Goal: Transaction & Acquisition: Purchase product/service

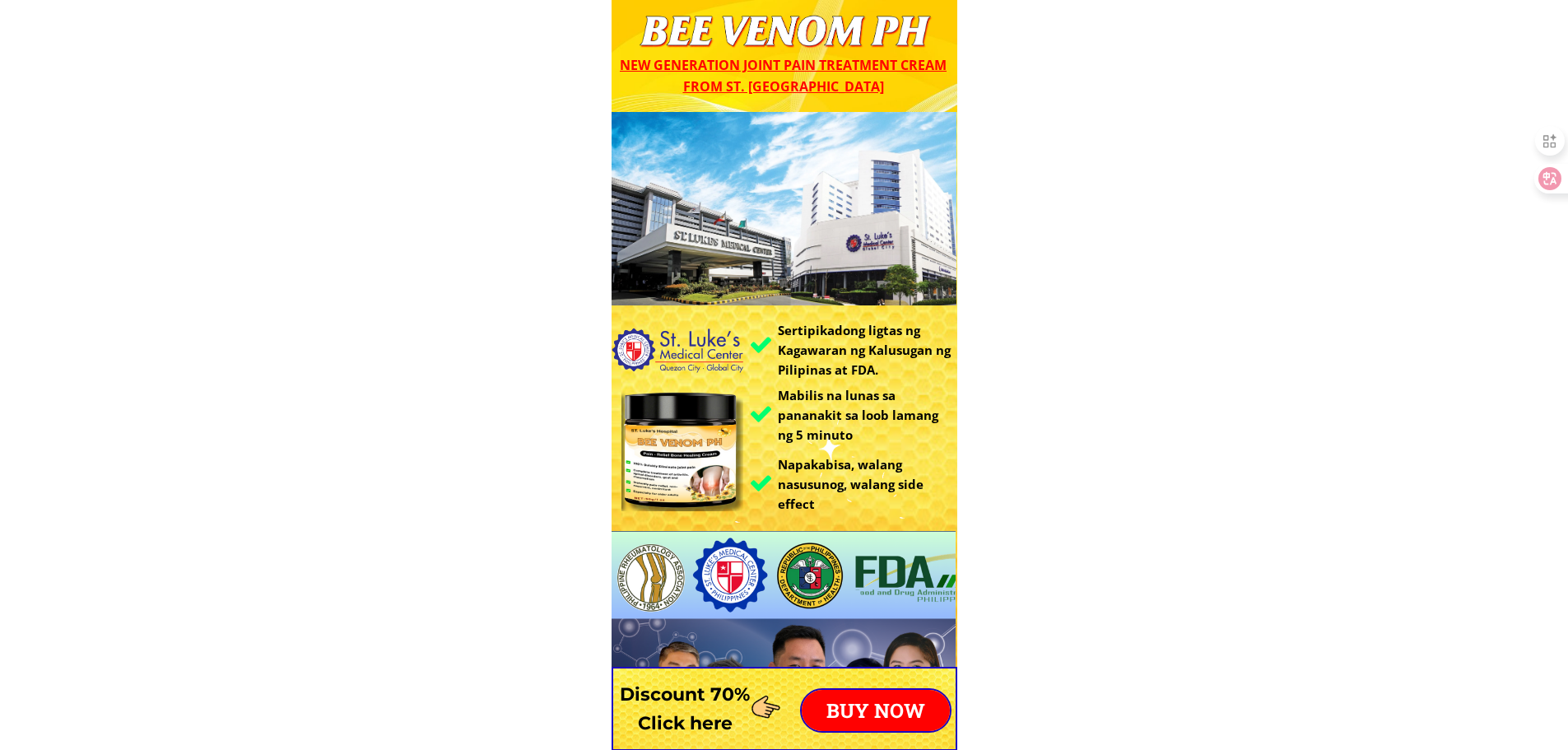
click at [843, 699] on p "BUY NOW" at bounding box center [876, 710] width 148 height 41
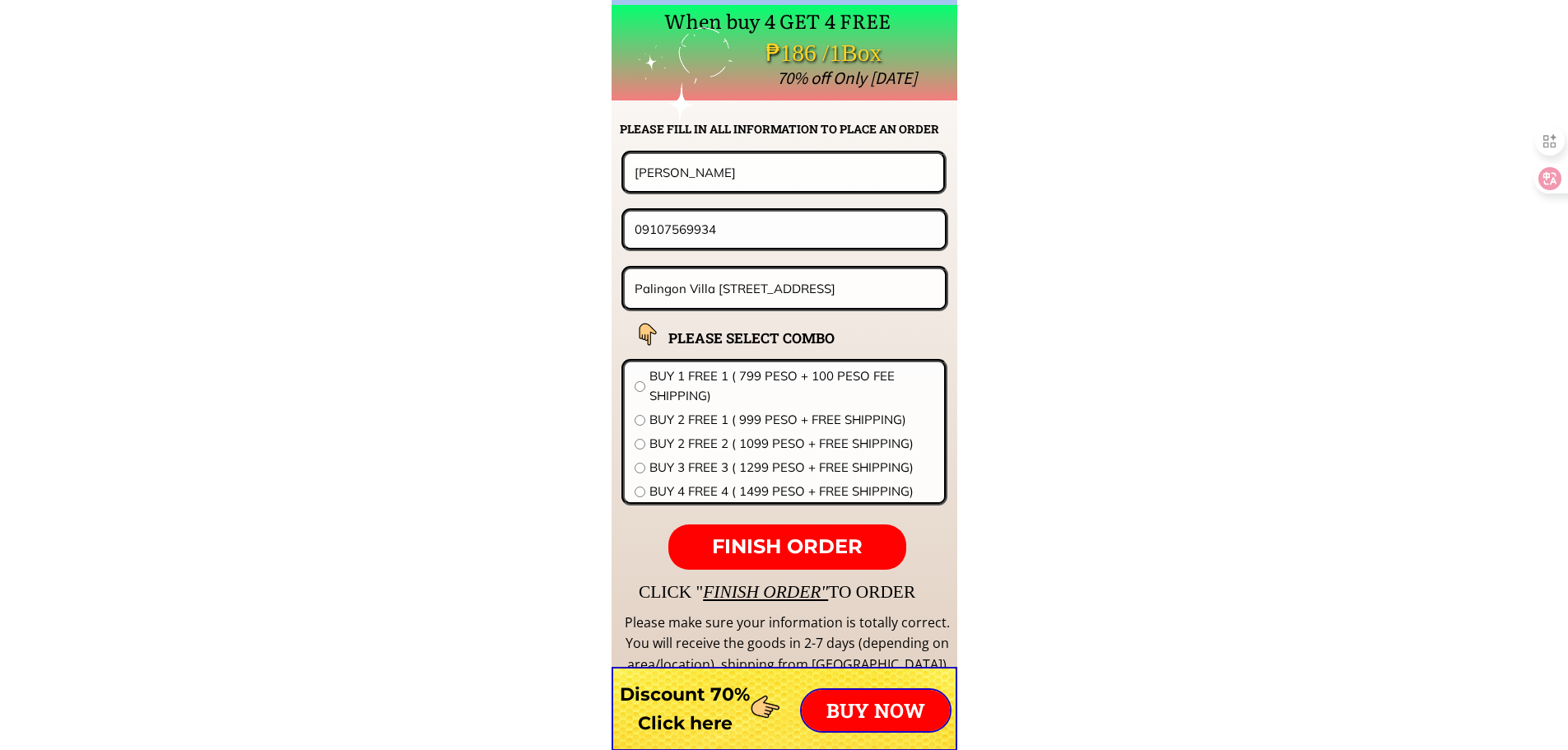
scroll to position [12913, 0]
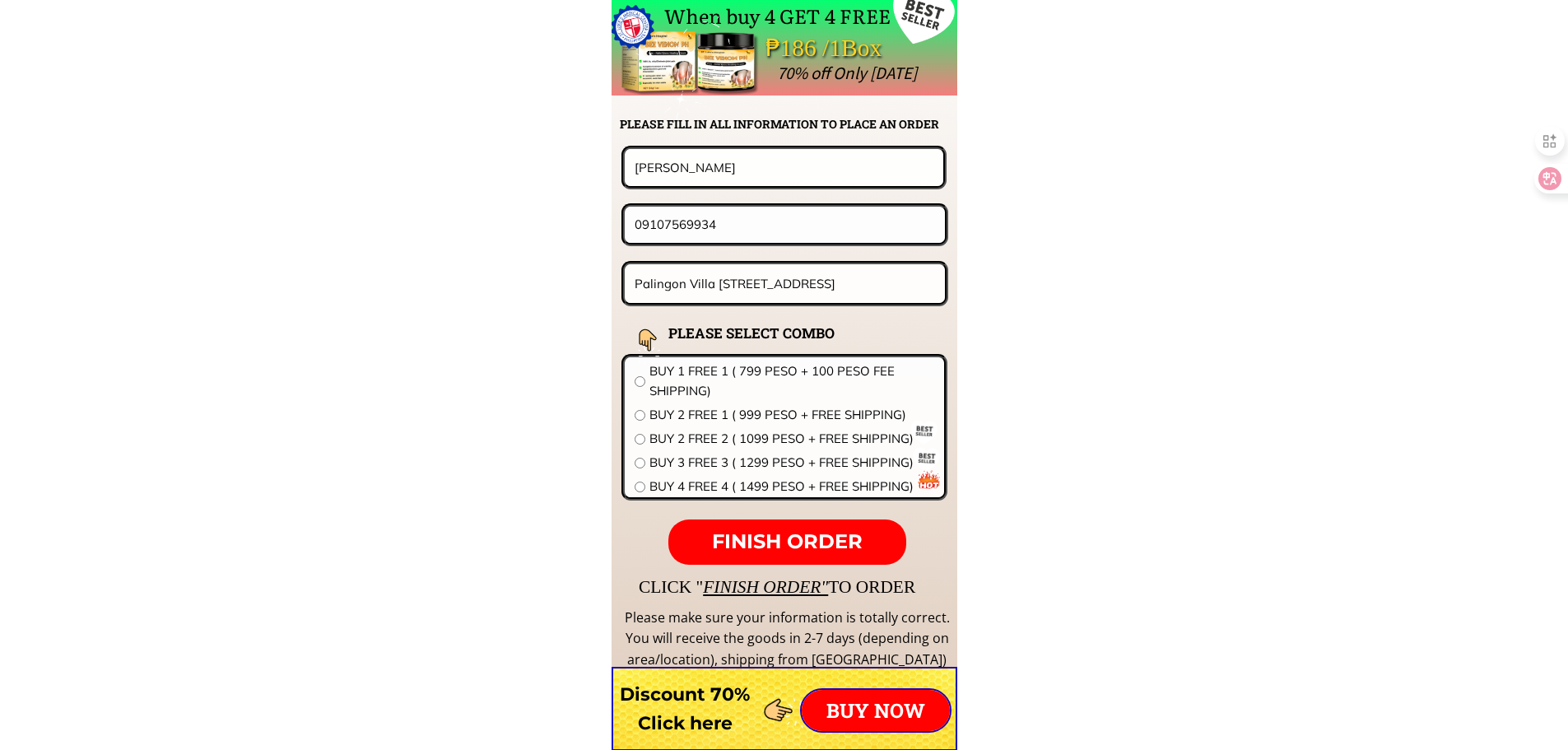
drag, startPoint x: 750, startPoint y: 167, endPoint x: 447, endPoint y: 175, distance: 303.1
paste input "[PERSON_NAME]"
type input "[PERSON_NAME]"
drag, startPoint x: 751, startPoint y: 236, endPoint x: 289, endPoint y: 222, distance: 462.2
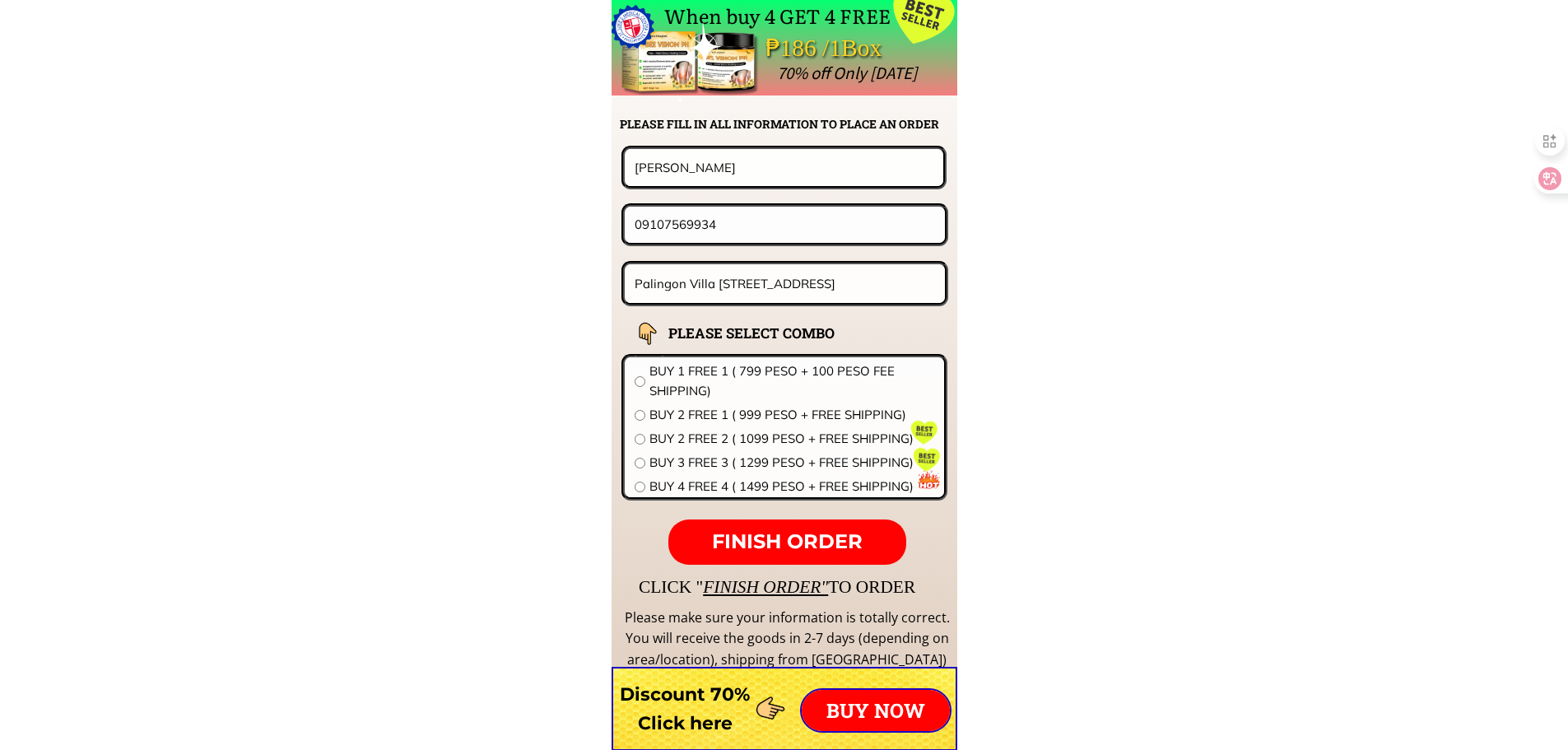
paste input "301802376"
type input "09301802376"
click at [812, 269] on input "Palingon Villa [STREET_ADDRESS]" at bounding box center [785, 282] width 310 height 38
paste input "Blkk [STREET_ADDRESS] Ress Mabalacat [GEOGRAPHIC_DATA] n"
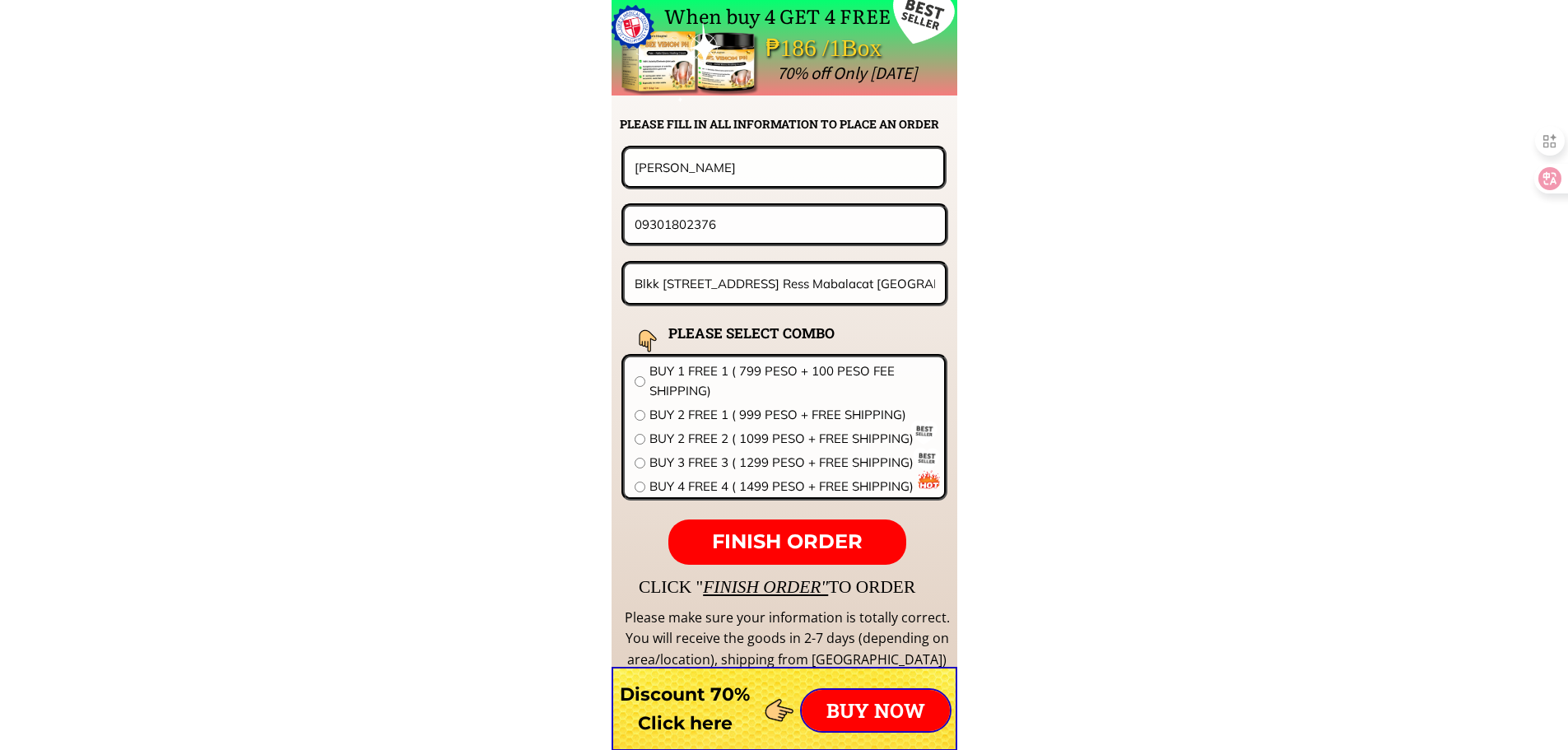
scroll to position [0, 110]
type input "Blkk [STREET_ADDRESS] Ress Mabalacat [GEOGRAPHIC_DATA] n"
click at [734, 482] on span "BUY 4 FREE 4 ( 1499 PESO + FREE SHIPPING)" at bounding box center [791, 486] width 284 height 20
radio input "true"
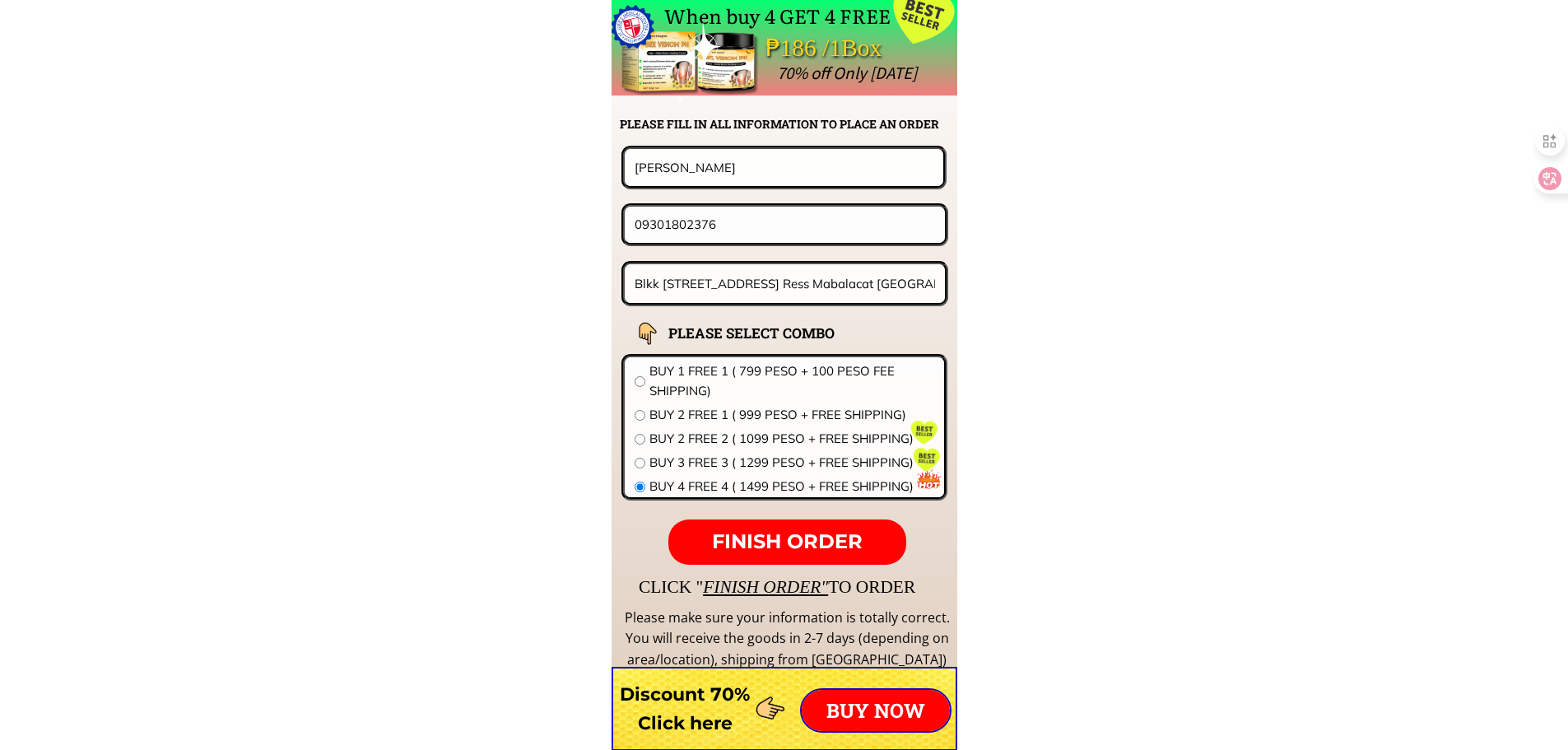
click at [758, 524] on p "FINISH ORDER" at bounding box center [787, 542] width 237 height 46
